Goal: Task Accomplishment & Management: Use online tool/utility

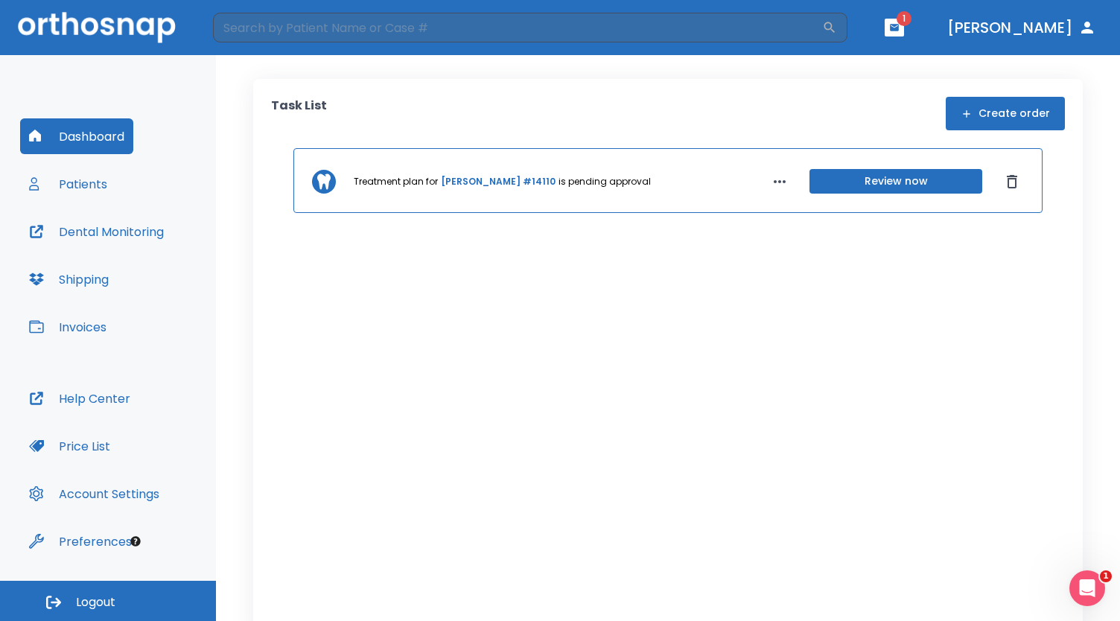
click at [773, 182] on icon "button" at bounding box center [780, 182] width 18 height 18
click at [1086, 25] on div at bounding box center [560, 310] width 1120 height 621
click at [1084, 31] on icon "button" at bounding box center [1087, 28] width 12 height 12
click at [1025, 31] on button "[PERSON_NAME]" at bounding box center [1021, 27] width 161 height 27
click at [904, 27] on button "button" at bounding box center [894, 28] width 19 height 18
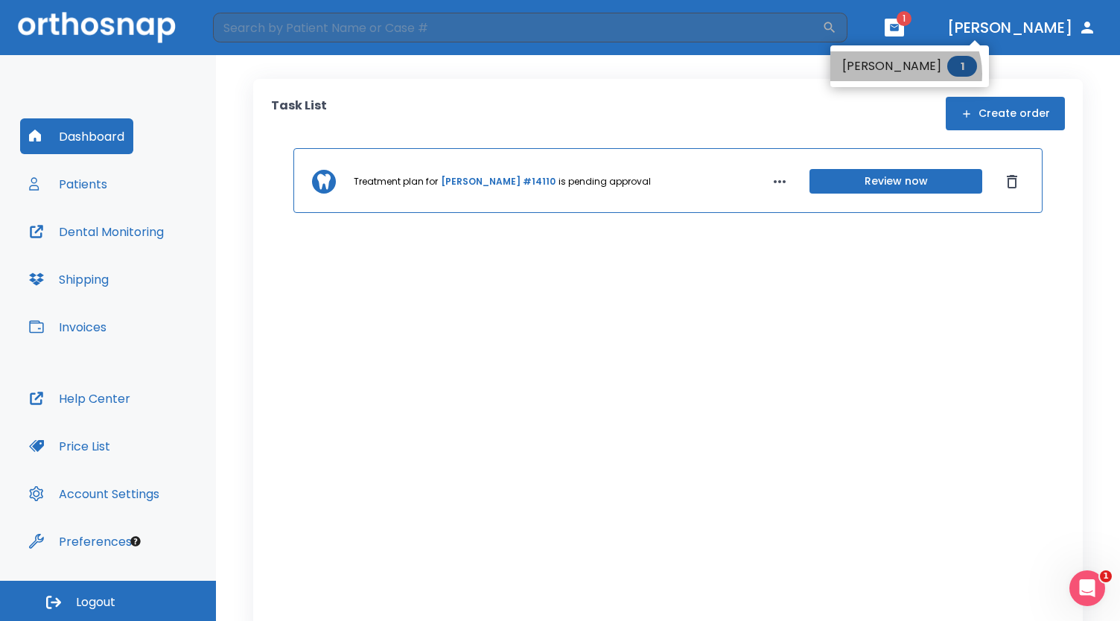
click at [904, 74] on li "[PERSON_NAME] 1" at bounding box center [909, 66] width 159 height 30
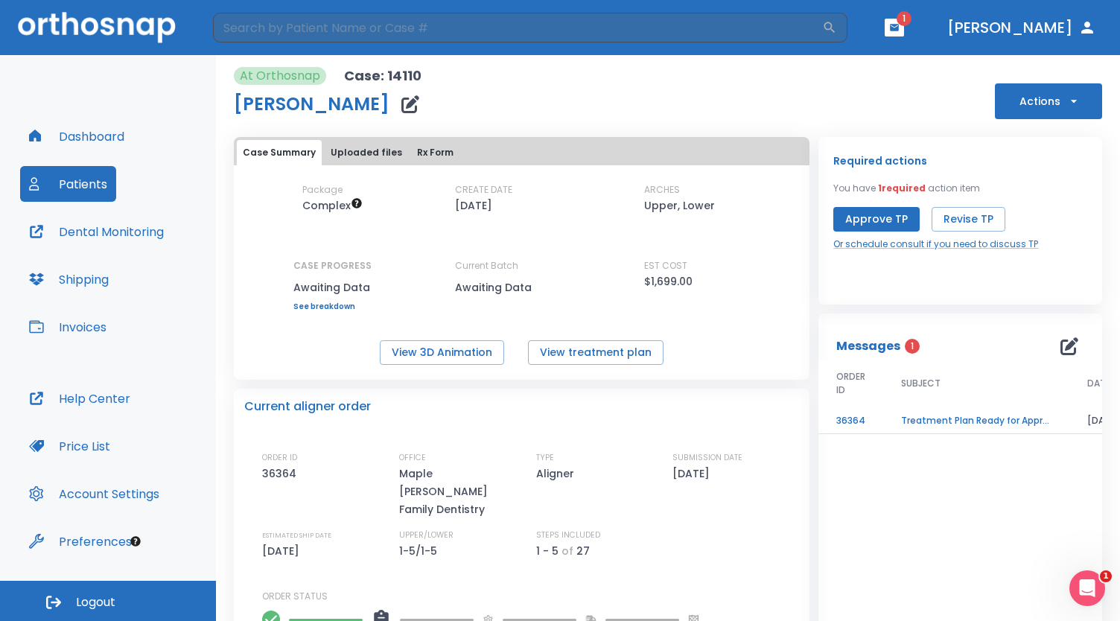
click at [946, 422] on td "Treatment Plan Ready for Approval" at bounding box center [976, 421] width 186 height 26
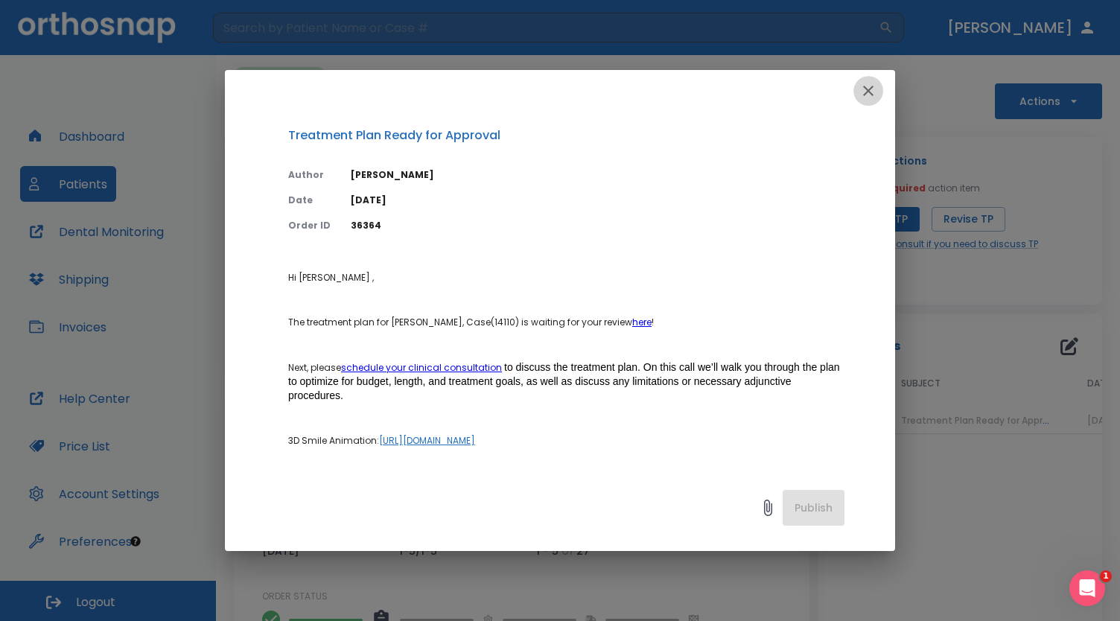
click at [868, 85] on icon "button" at bounding box center [868, 91] width 18 height 18
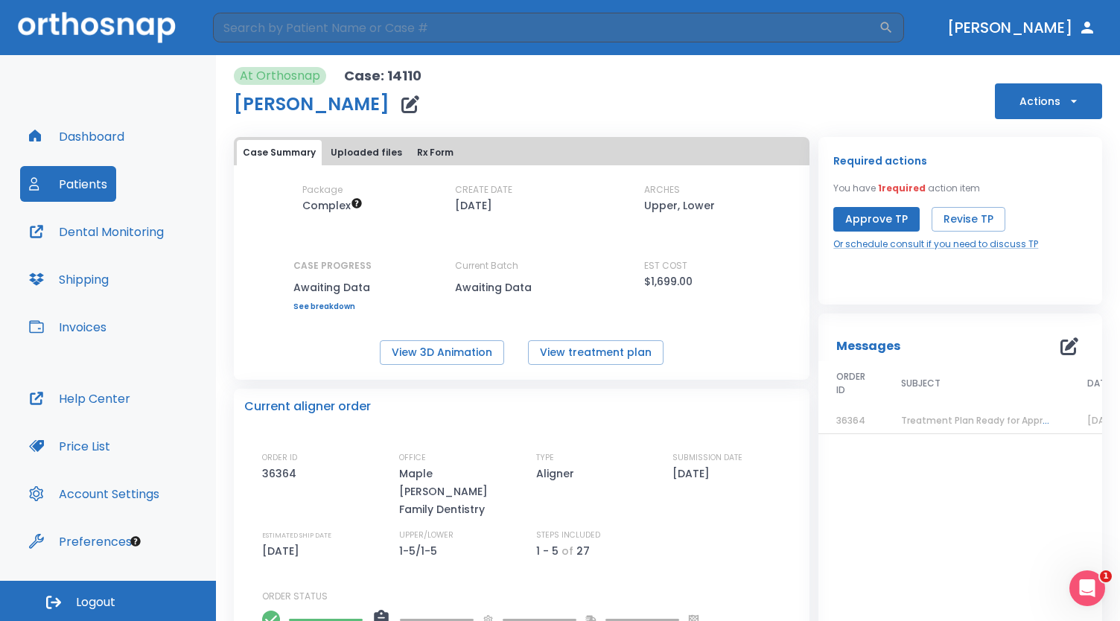
click at [1076, 105] on button "Actions" at bounding box center [1048, 101] width 107 height 36
click at [1057, 302] on li "Schedule consult" at bounding box center [1037, 292] width 104 height 37
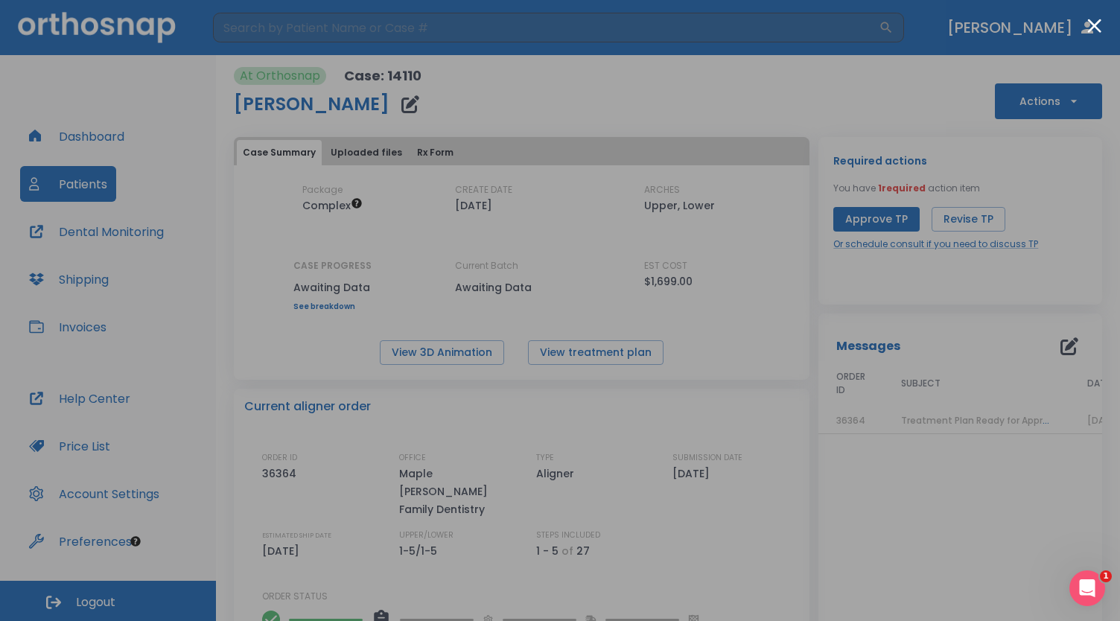
click at [71, 178] on div at bounding box center [560, 310] width 1120 height 621
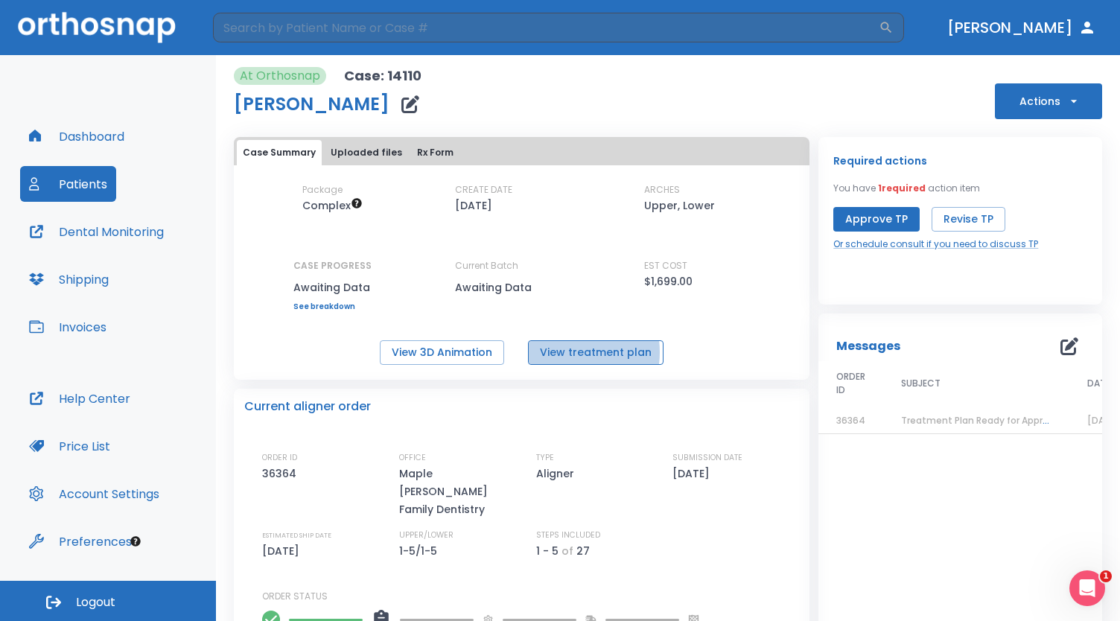
click at [563, 352] on button "View treatment plan" at bounding box center [596, 352] width 136 height 25
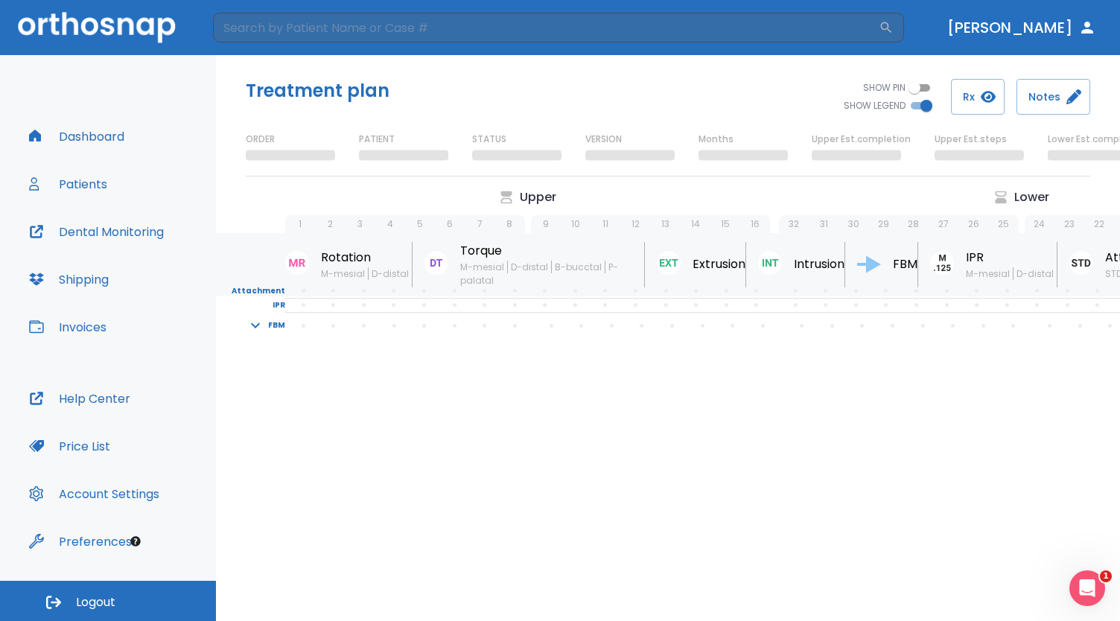
click at [258, 325] on icon "button" at bounding box center [255, 325] width 9 height 5
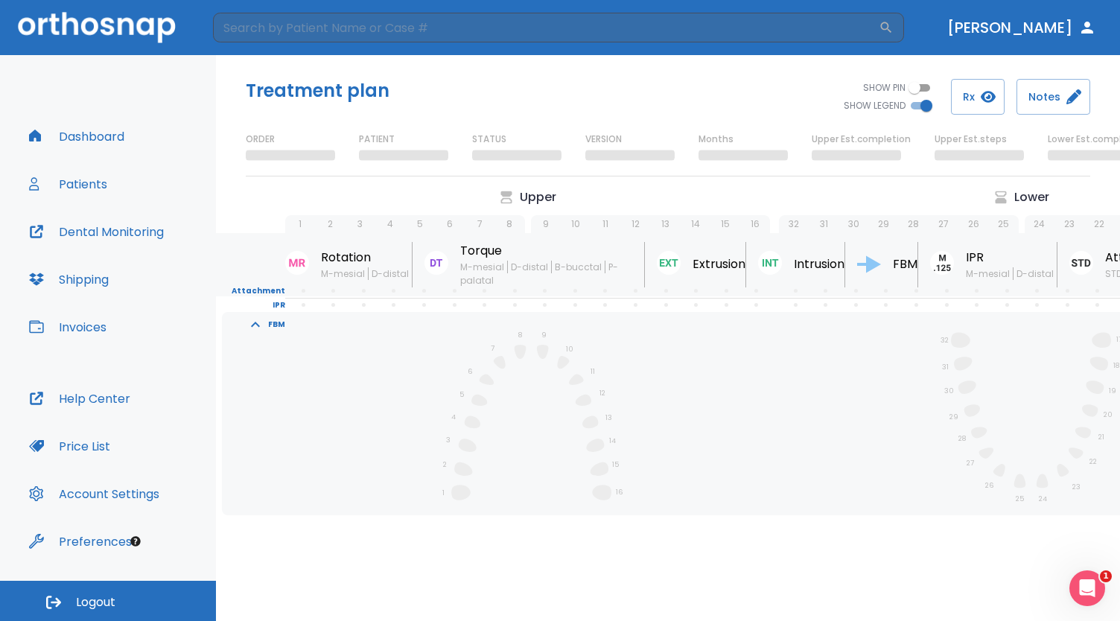
click at [497, 360] on div "1 2 3 4 5 6 7 8 9 10 11 12 13 14 15 16 32 31 30 29 28 27 26 25 24 23 22 21 20 1…" at bounding box center [782, 412] width 988 height 200
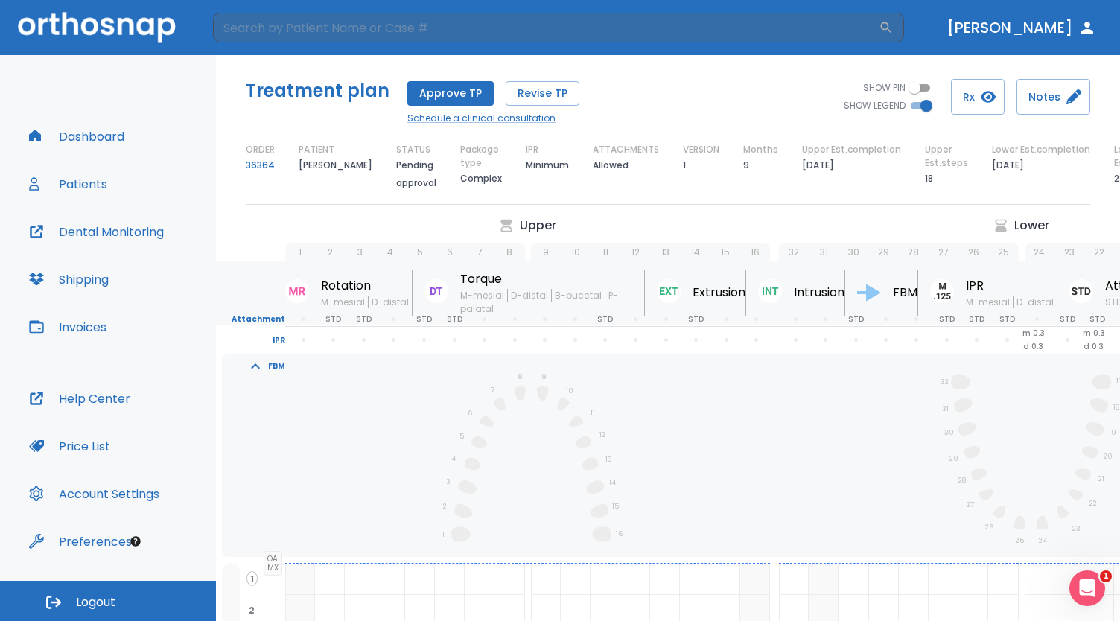
click at [273, 363] on p "FBM" at bounding box center [276, 366] width 17 height 13
click at [258, 366] on icon "button" at bounding box center [256, 366] width 18 height 18
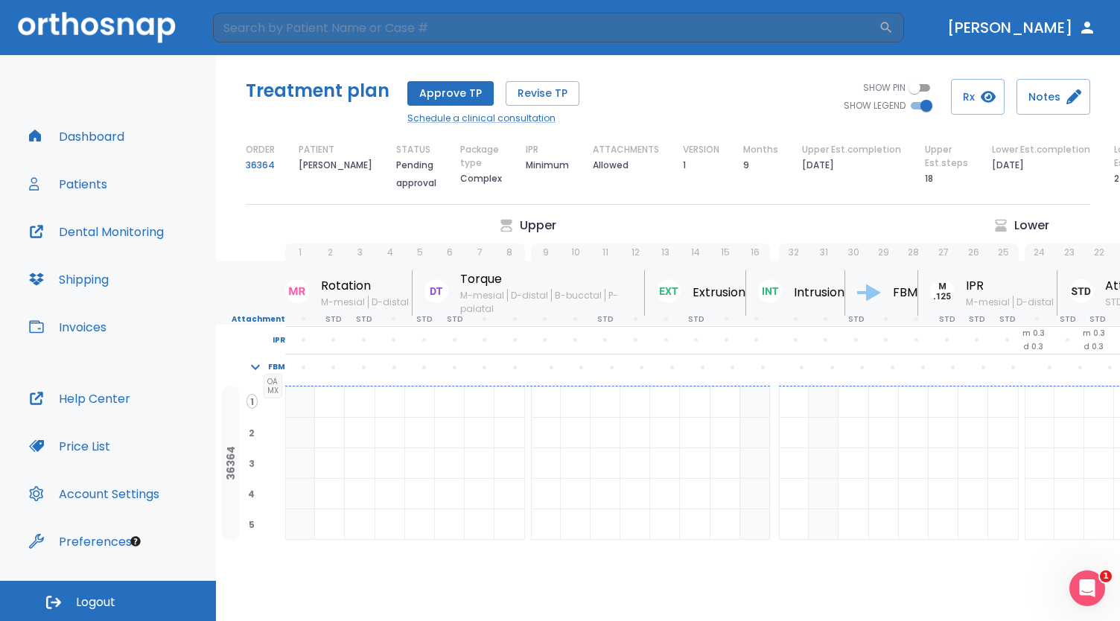
scroll to position [4, 0]
click at [81, 179] on button "Patients" at bounding box center [68, 184] width 96 height 36
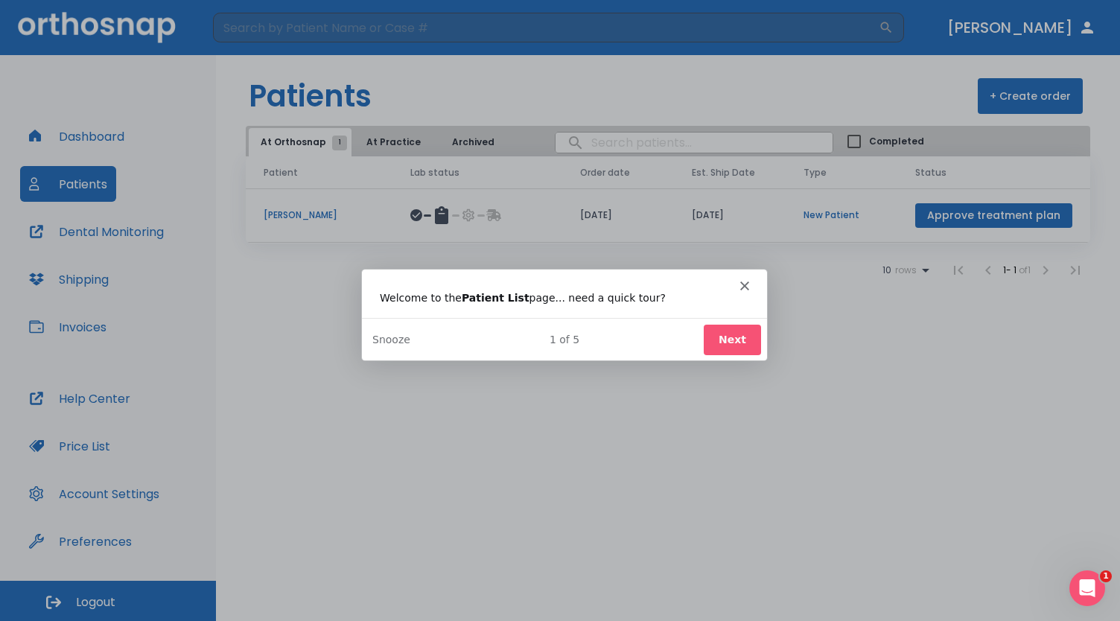
click at [301, 222] on div "Product tour overlay" at bounding box center [560, 310] width 1120 height 621
click at [745, 290] on div "Welcome to the Patient List page... need a quick tour?" at bounding box center [563, 297] width 369 height 16
click at [749, 284] on div "Intercom messenger" at bounding box center [563, 278] width 405 height 21
click at [746, 284] on icon "Close" at bounding box center [744, 284] width 9 height 9
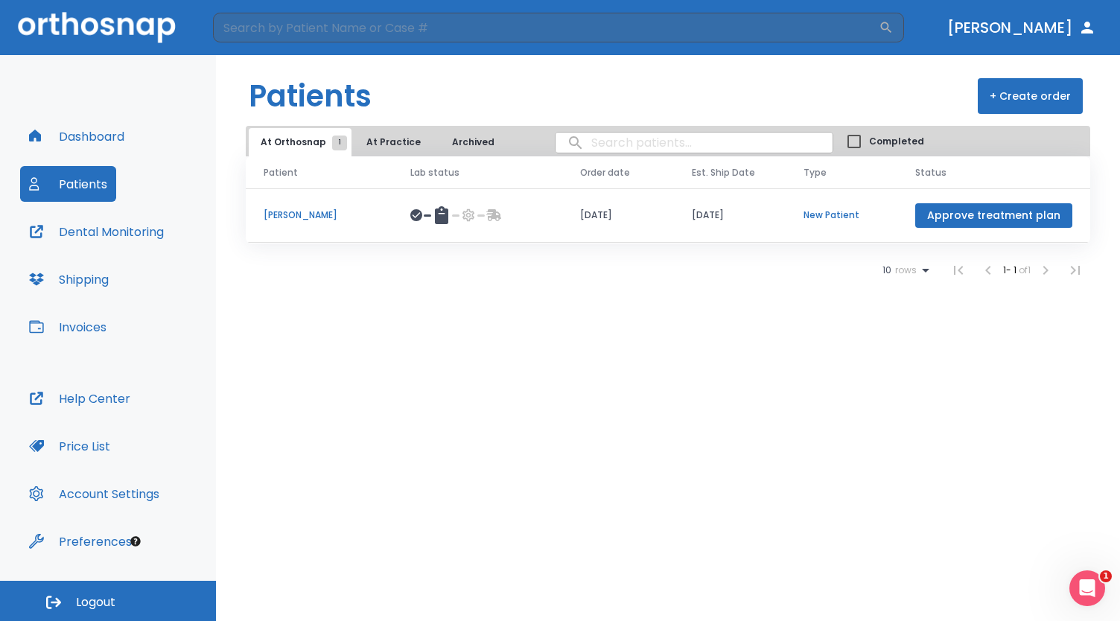
click at [284, 221] on p "[PERSON_NAME]" at bounding box center [319, 215] width 111 height 13
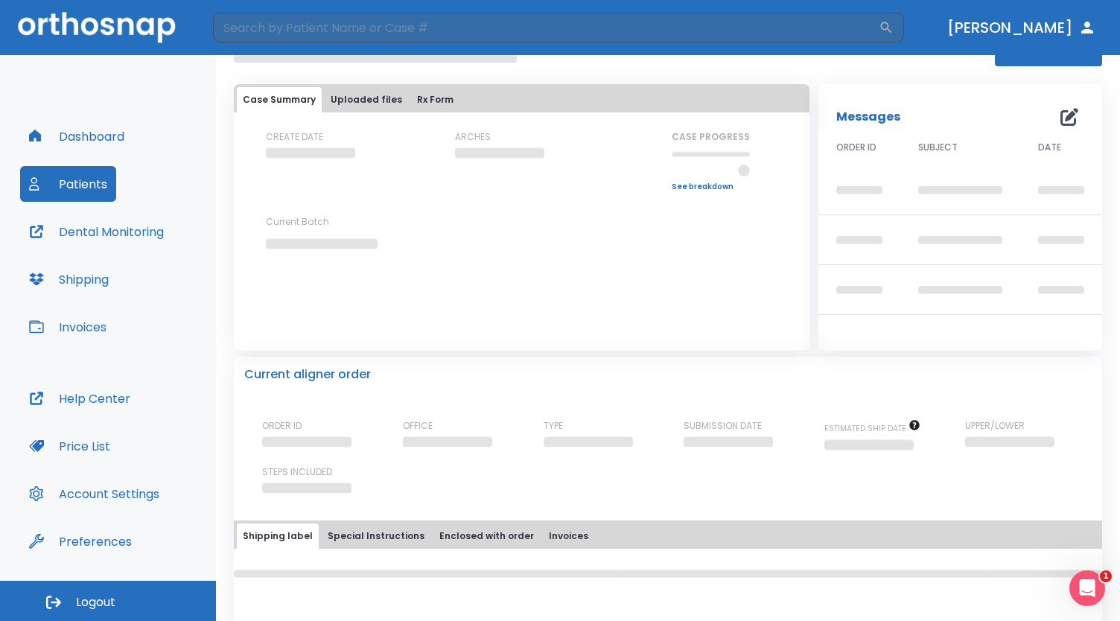
scroll to position [47, 0]
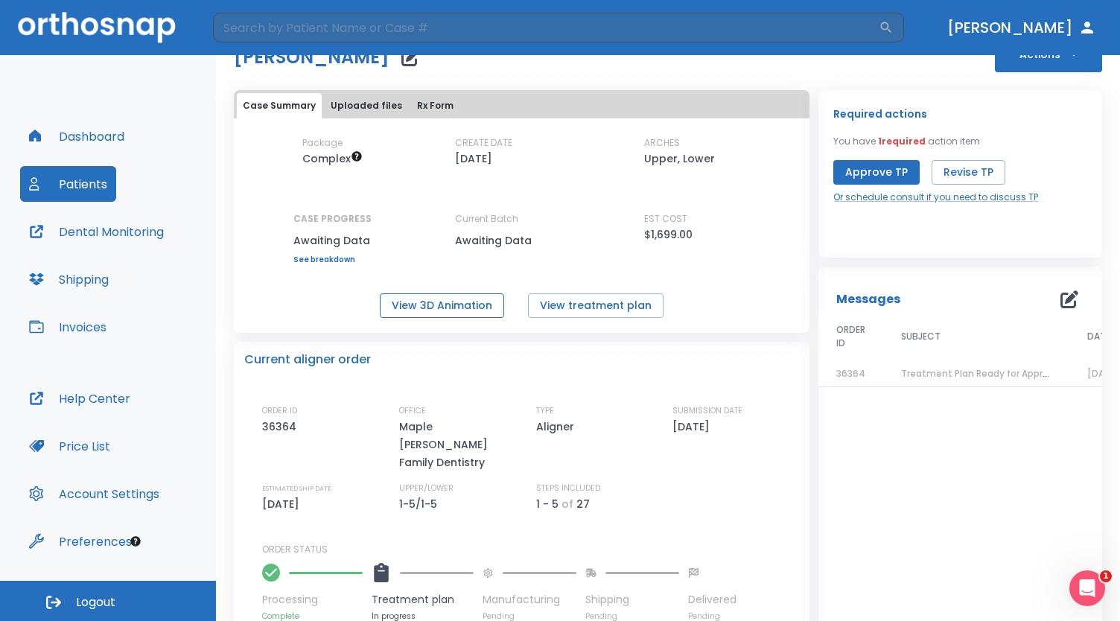
click at [454, 309] on button "View 3D Animation" at bounding box center [442, 305] width 124 height 25
